Goal: Check status: Verify the current state of an ongoing process or item

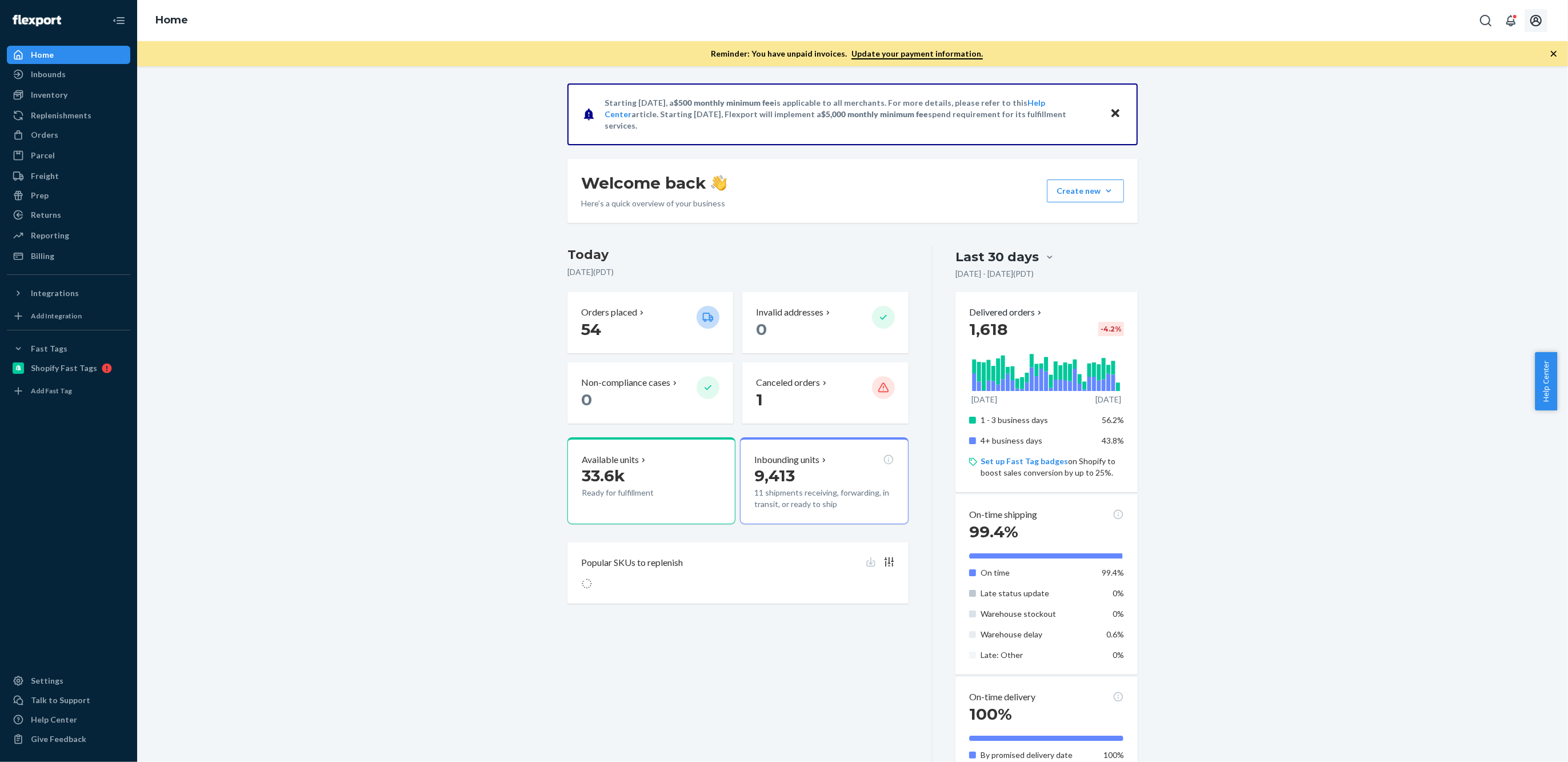
click at [1541, 12] on button "Open account menu" at bounding box center [1536, 20] width 23 height 23
click at [78, 82] on div "Inbounds" at bounding box center [69, 75] width 121 height 16
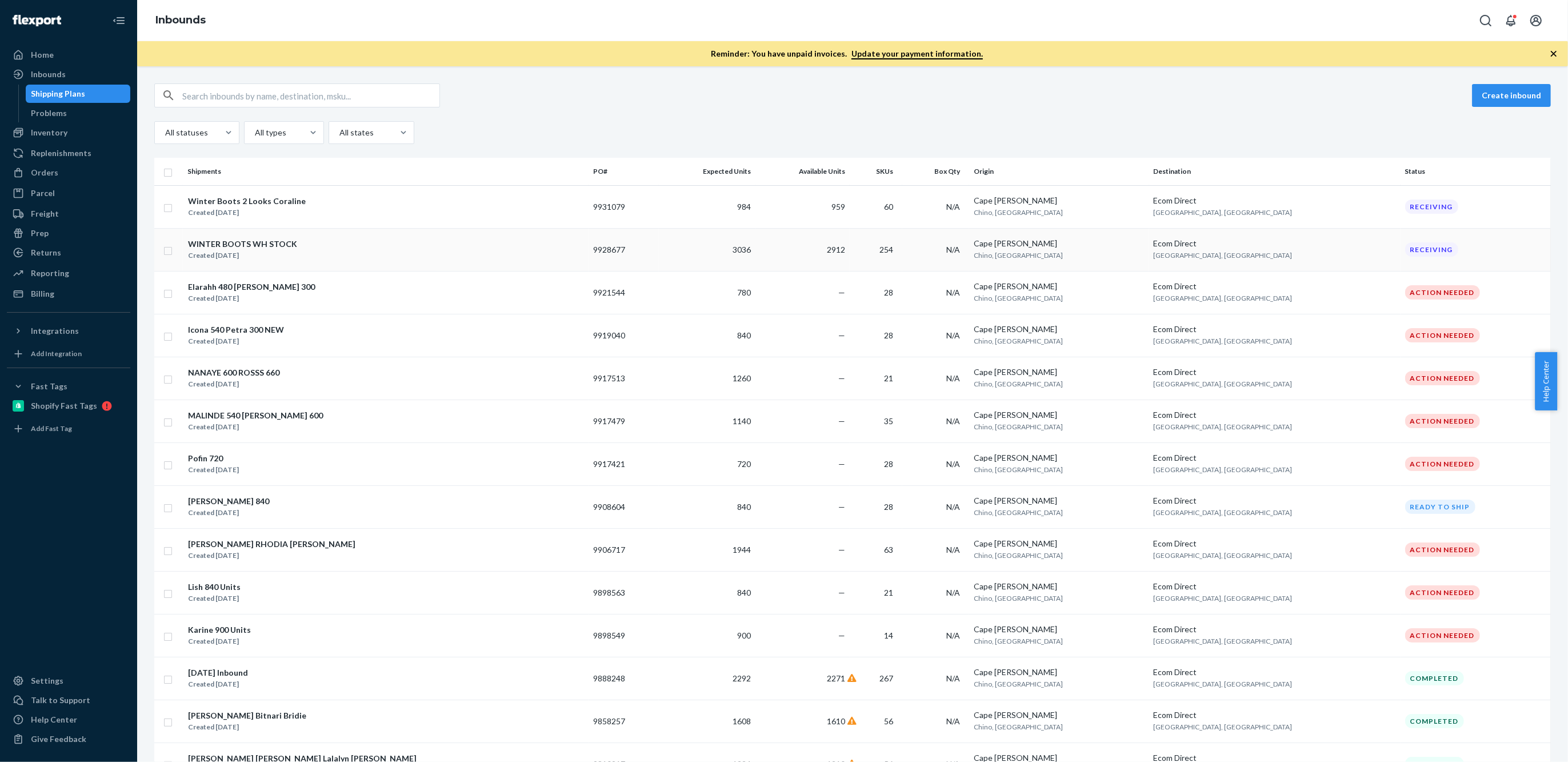
click at [367, 241] on div "WINTER BOOTS WH STOCK Created [DATE]" at bounding box center [385, 249] width 396 height 24
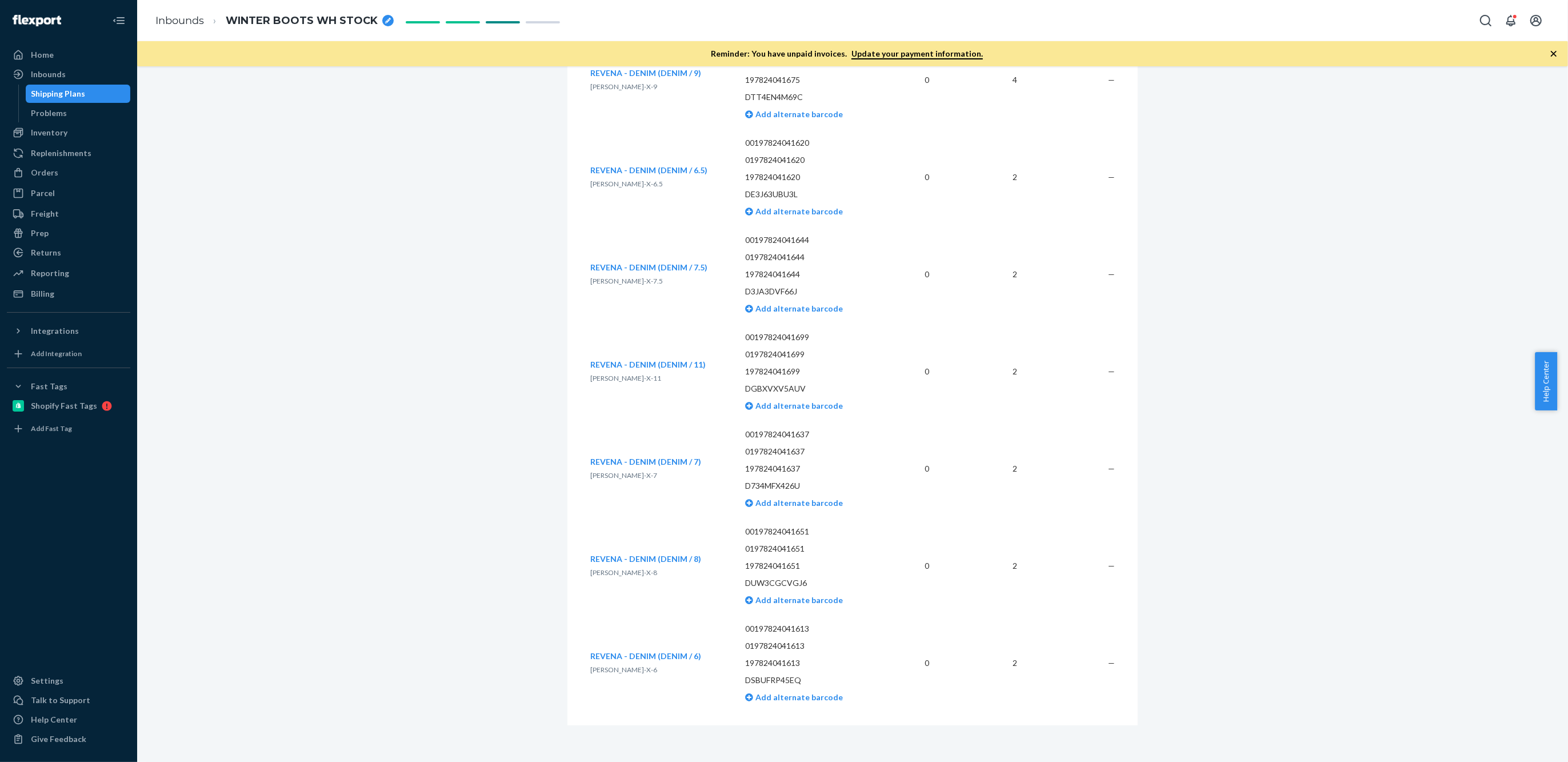
scroll to position [27870, 0]
drag, startPoint x: 77, startPoint y: 74, endPoint x: 83, endPoint y: 75, distance: 6.1
click at [77, 74] on div "Inbounds" at bounding box center [69, 75] width 121 height 16
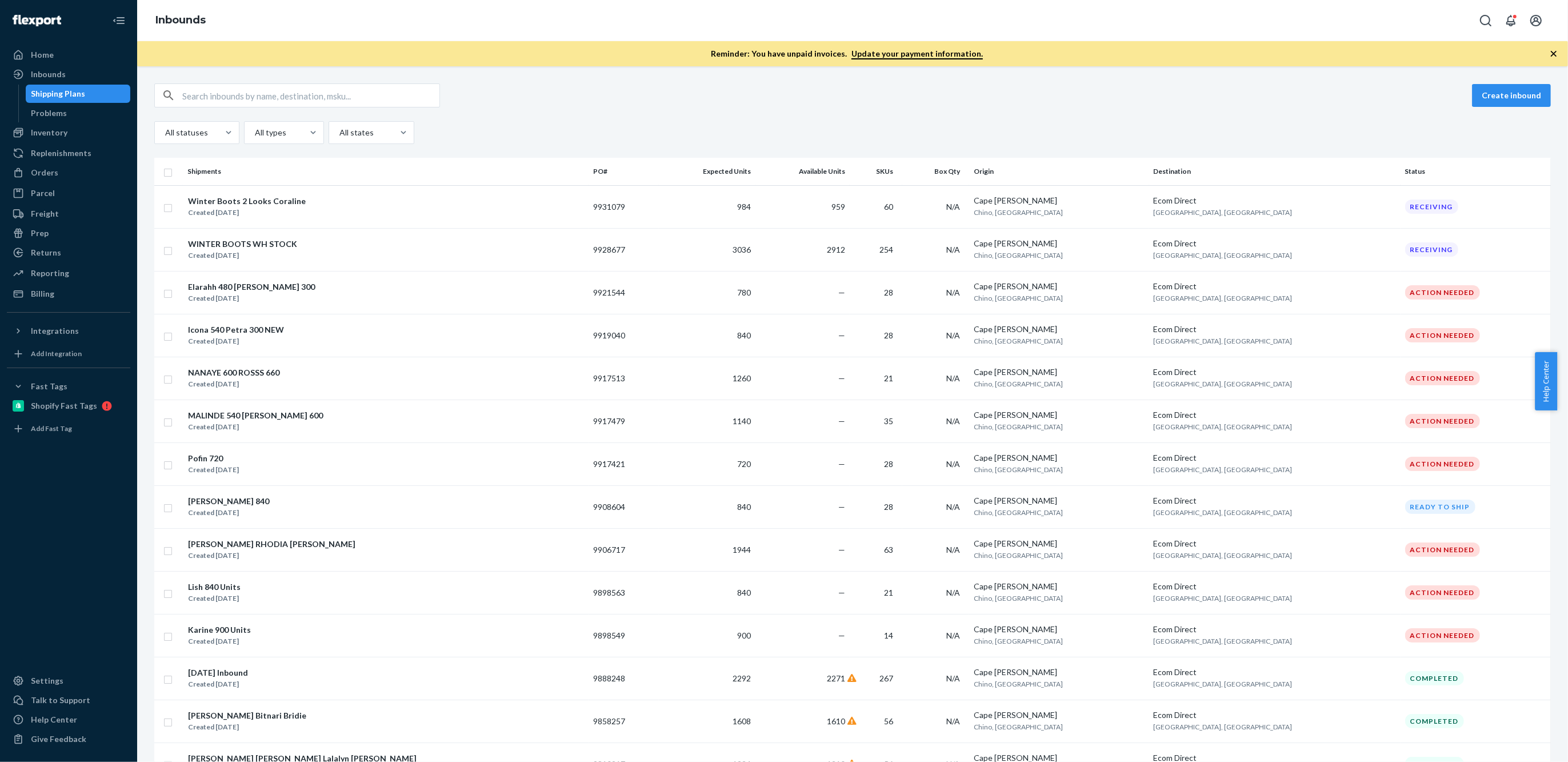
click at [304, 200] on div "Winter Boots 2 Looks Coraline Created [DATE]" at bounding box center [385, 206] width 396 height 24
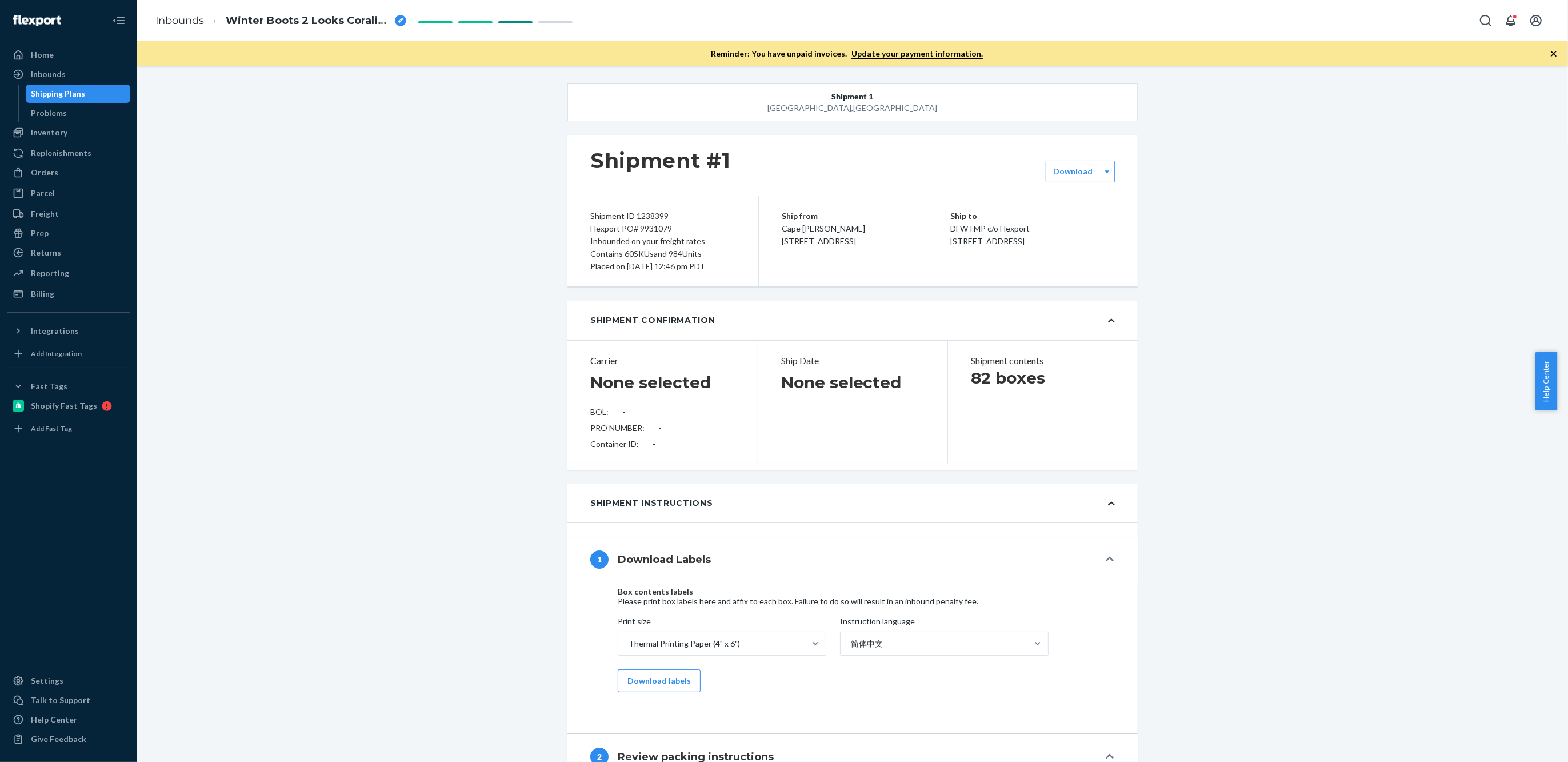
type input "CR700620"
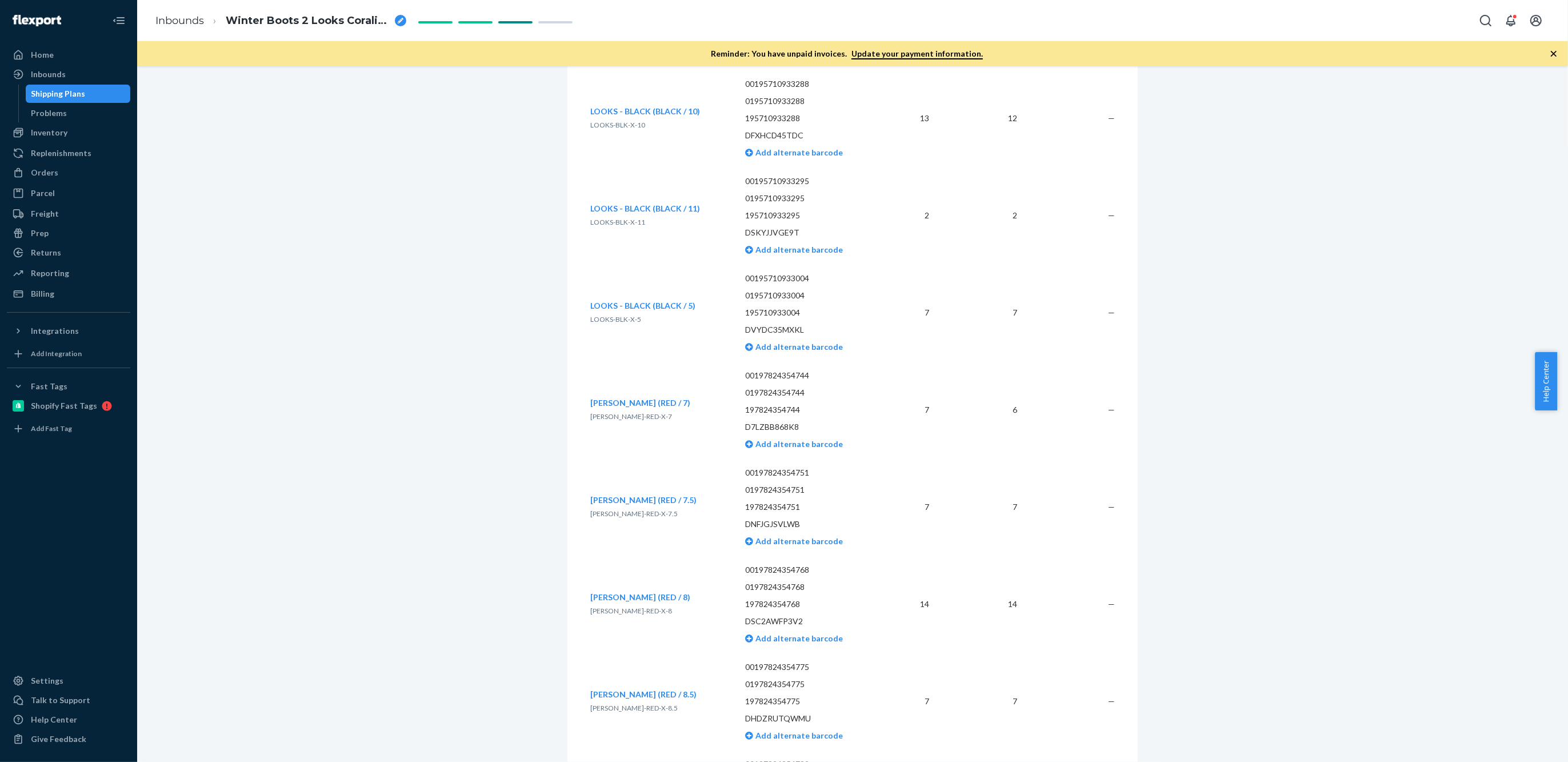
scroll to position [6932, 0]
